Goal: Use online tool/utility: Utilize a website feature to perform a specific function

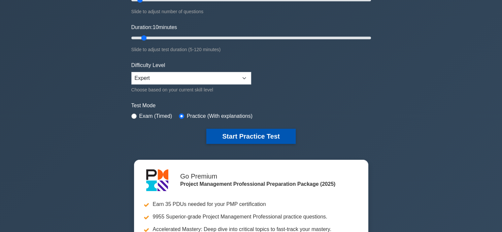
click at [241, 133] on button "Start Practice Test" at bounding box center [250, 136] width 89 height 15
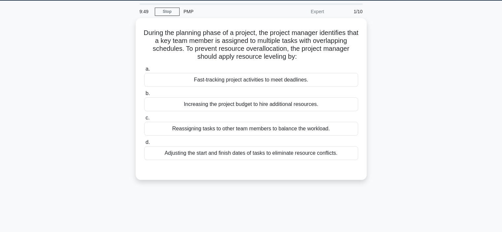
scroll to position [20, 0]
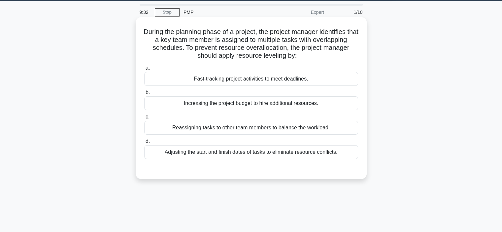
click at [256, 150] on div "Adjusting the start and finish dates of tasks to eliminate resource conflicts." at bounding box center [251, 152] width 214 height 14
click at [144, 144] on input "d. Adjusting the start and finish dates of tasks to eliminate resource conflict…" at bounding box center [144, 141] width 0 height 4
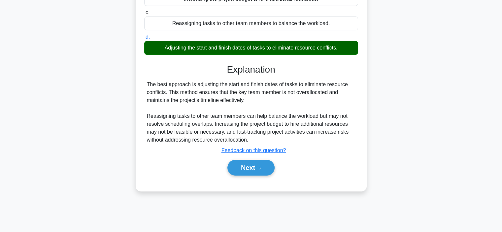
scroll to position [123, 0]
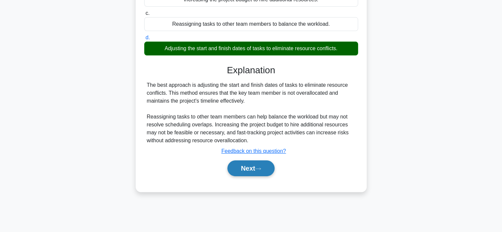
click at [244, 170] on button "Next" at bounding box center [250, 168] width 47 height 16
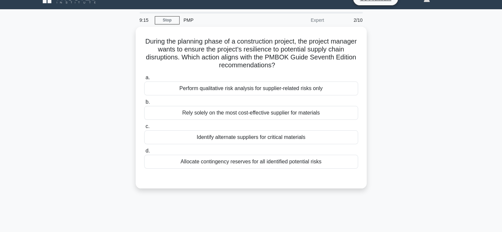
scroll to position [12, 0]
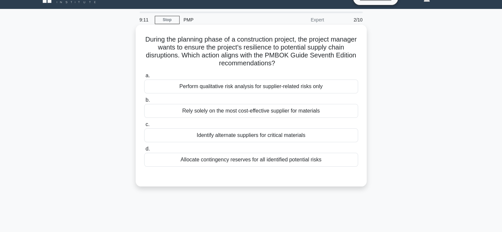
drag, startPoint x: 288, startPoint y: 63, endPoint x: 154, endPoint y: 38, distance: 136.6
click at [154, 38] on h5 "During the planning phase of a construction project, the project manager wants …" at bounding box center [251, 51] width 215 height 32
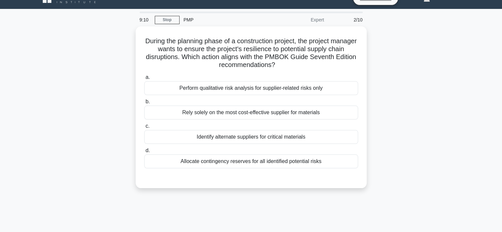
click at [96, 45] on div "During the planning phase of a construction project, the project manager wants …" at bounding box center [251, 111] width 436 height 170
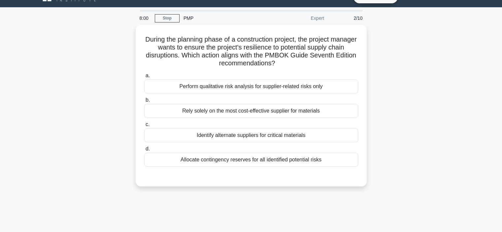
scroll to position [14, 0]
